Goal: Find specific page/section: Find specific page/section

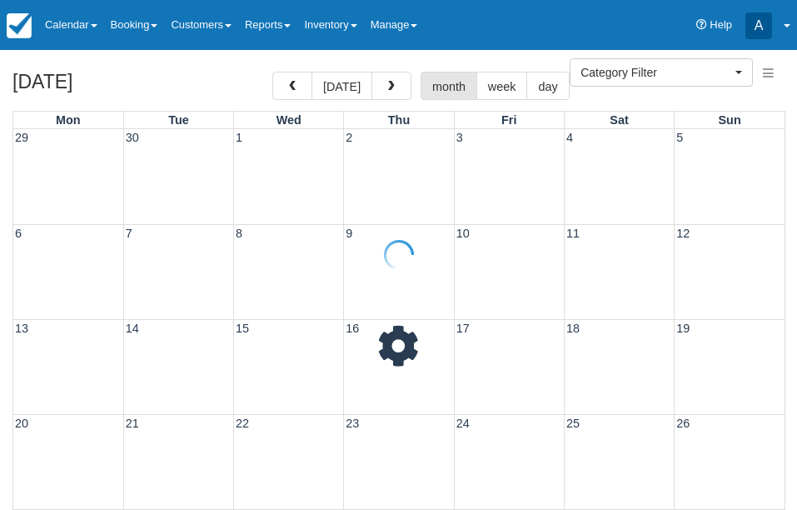
select select
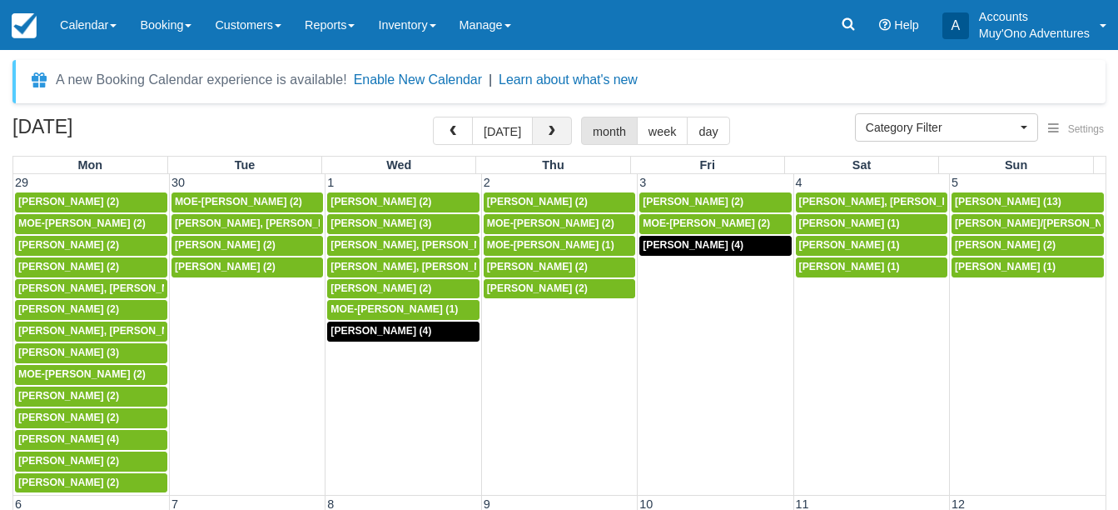
click at [546, 126] on button "button" at bounding box center [552, 131] width 40 height 28
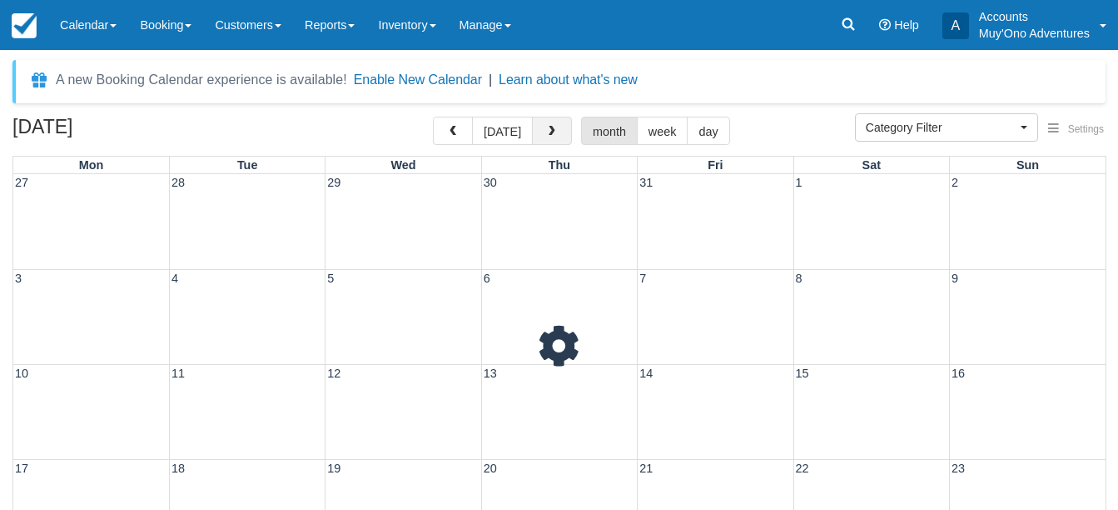
click at [546, 126] on span "button" at bounding box center [552, 132] width 12 height 12
click at [546, 127] on span "button" at bounding box center [552, 132] width 12 height 12
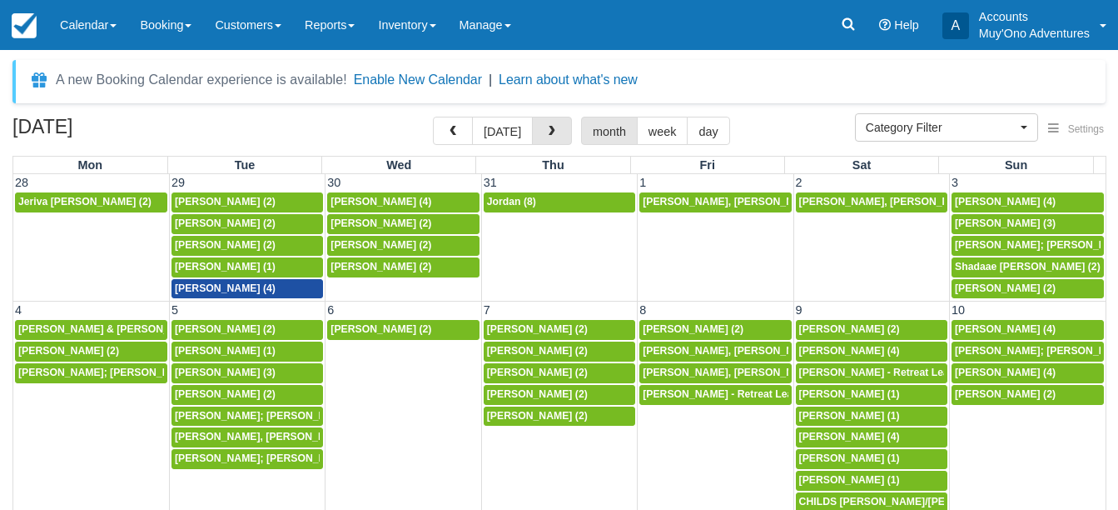
click at [546, 127] on span "button" at bounding box center [552, 132] width 12 height 12
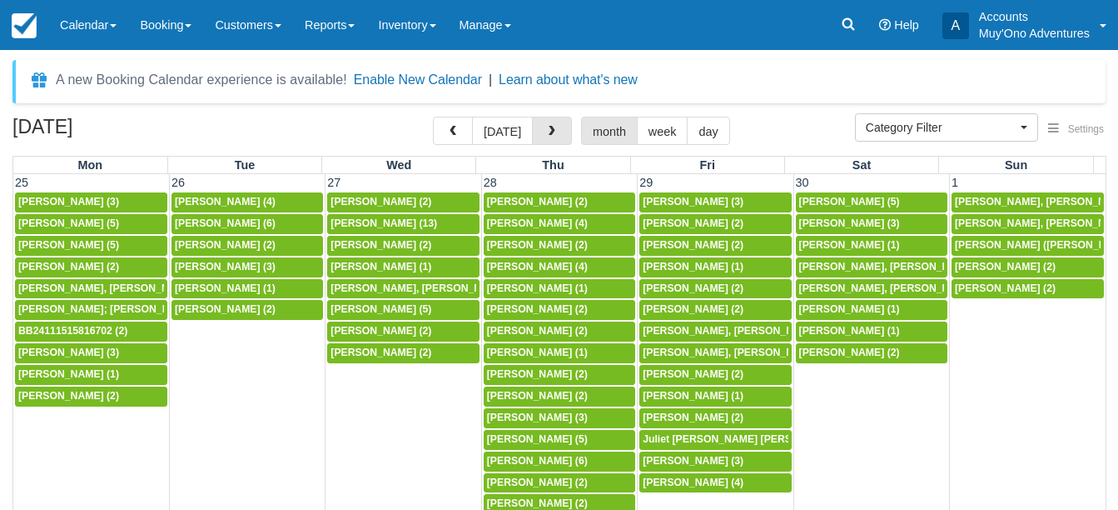
click at [546, 127] on span "button" at bounding box center [552, 132] width 12 height 12
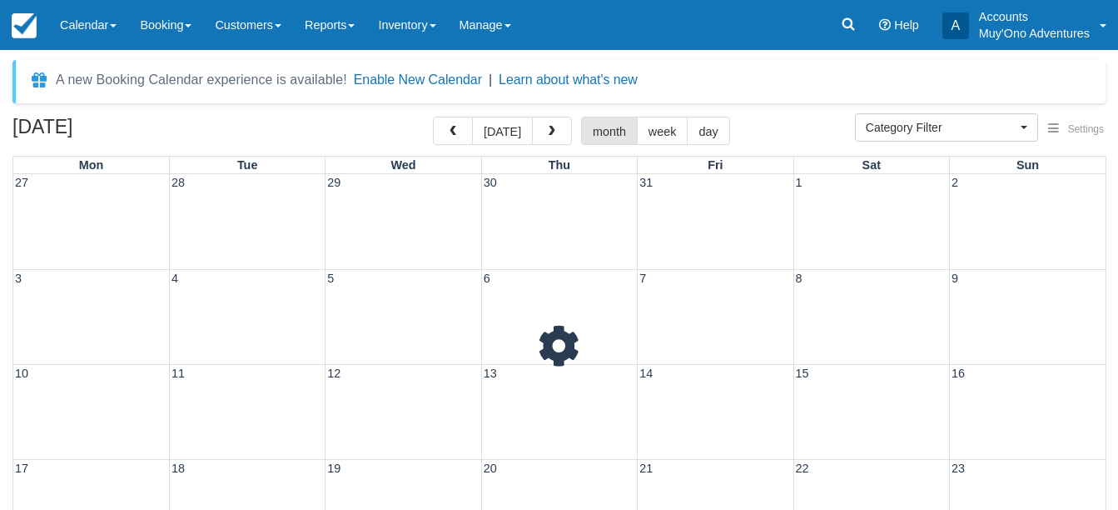
click at [546, 127] on span "button" at bounding box center [552, 132] width 12 height 12
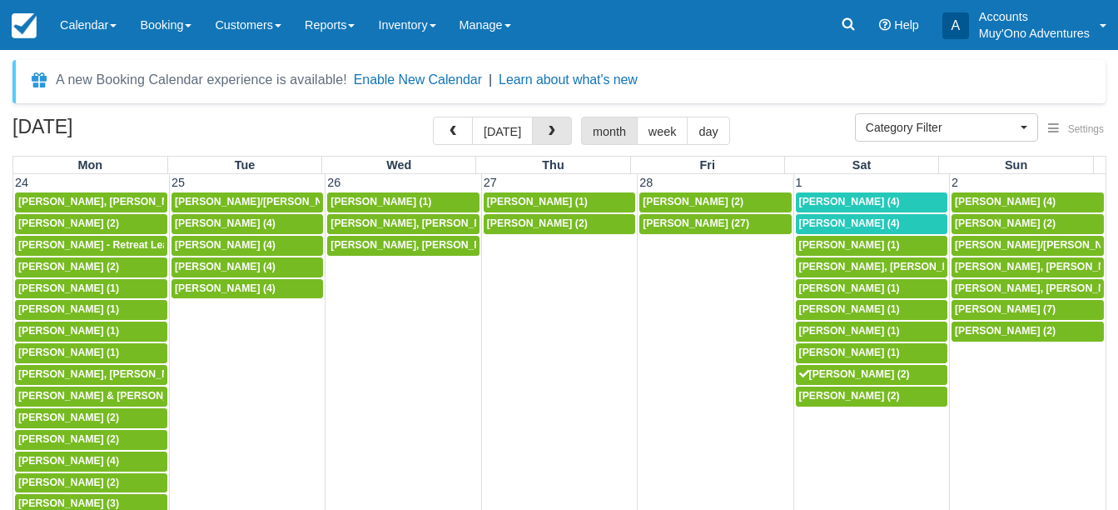
click at [546, 127] on span "button" at bounding box center [552, 132] width 12 height 12
click at [546, 129] on span "button" at bounding box center [552, 132] width 12 height 12
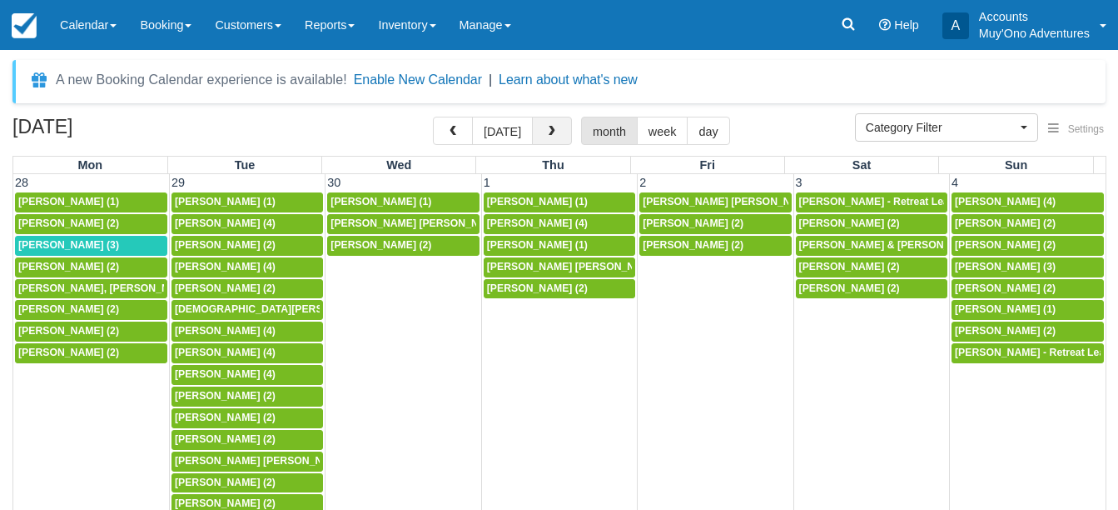
click at [546, 129] on span "button" at bounding box center [552, 132] width 12 height 12
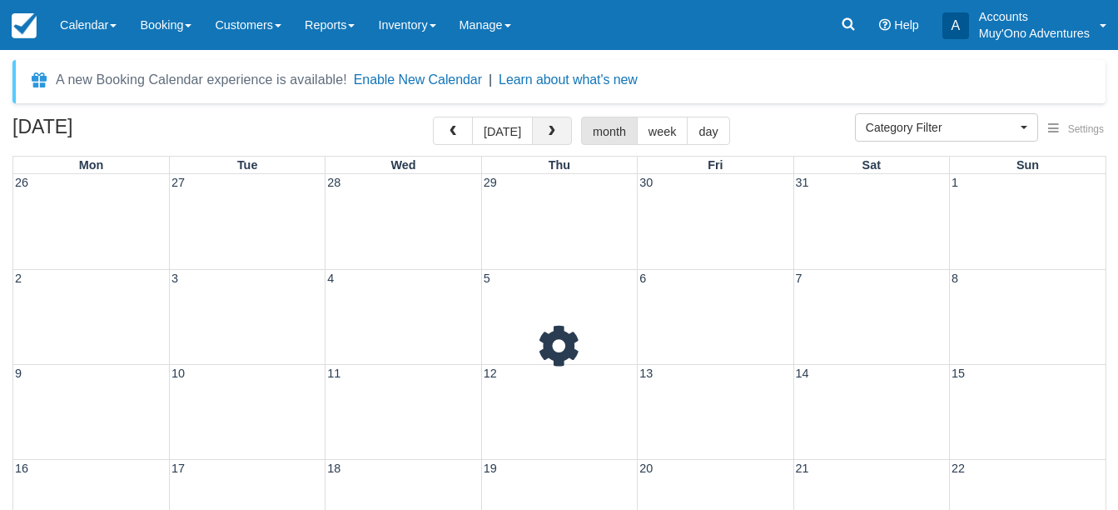
click at [546, 129] on span "button" at bounding box center [552, 132] width 12 height 12
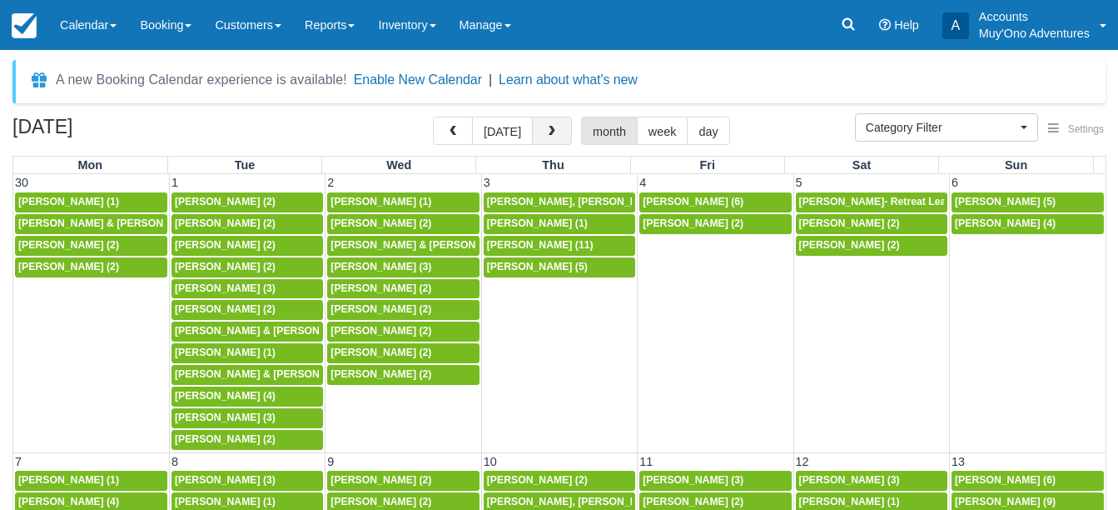
click at [548, 129] on span "button" at bounding box center [552, 132] width 12 height 12
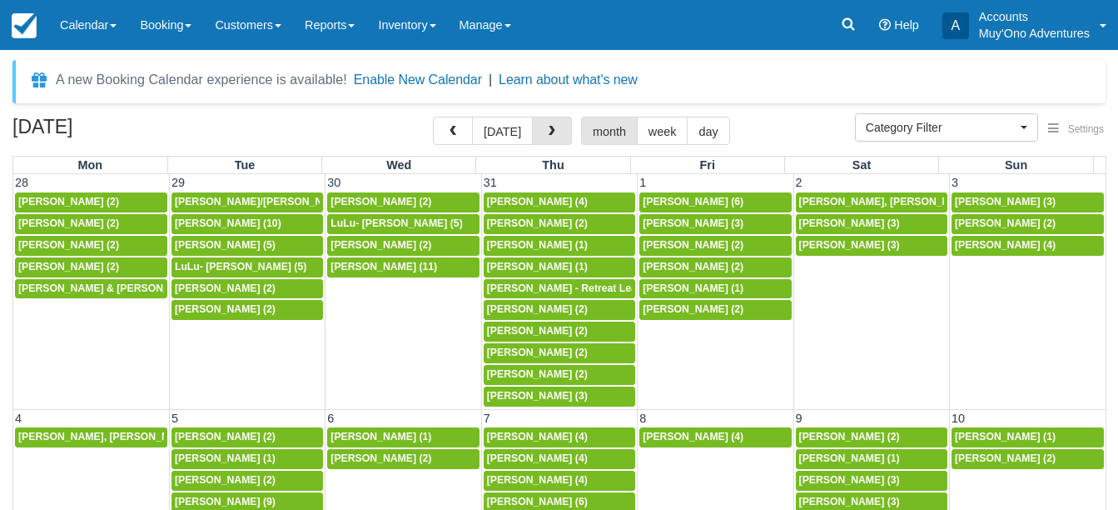
click at [548, 129] on span "button" at bounding box center [552, 132] width 12 height 12
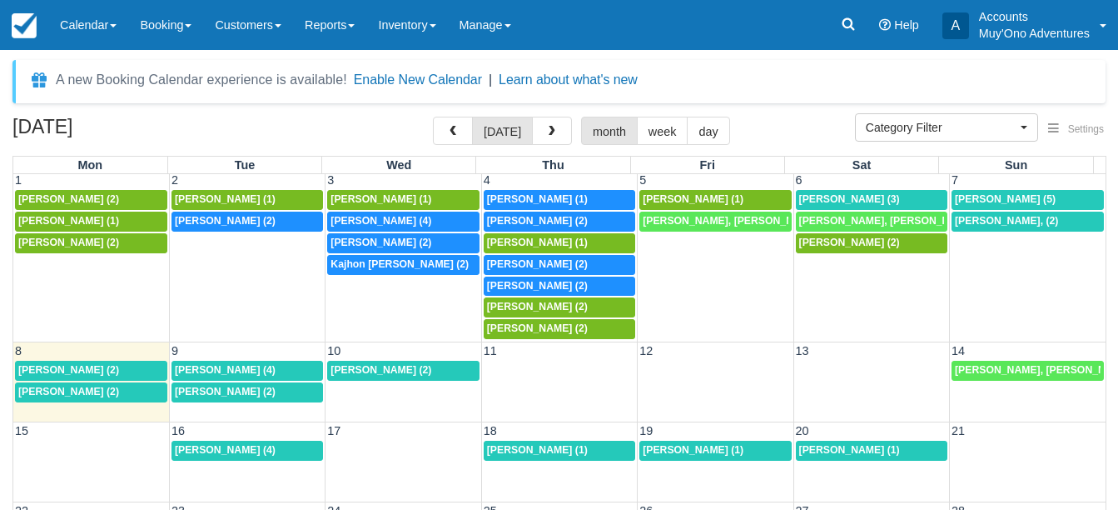
scroll to position [3, 0]
